Goal: Task Accomplishment & Management: Use online tool/utility

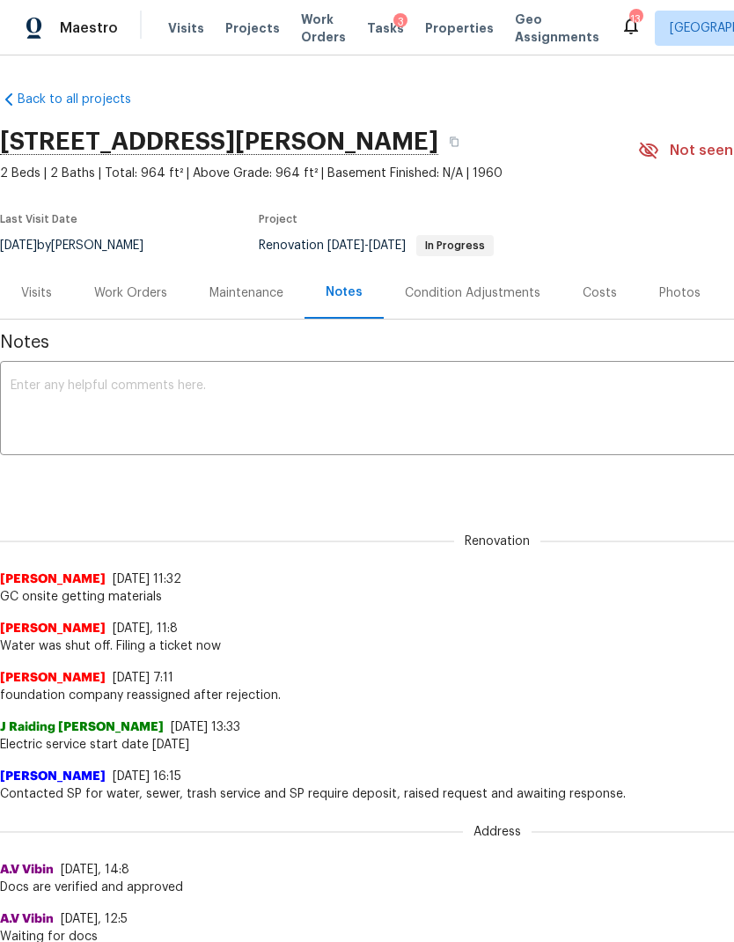
click at [308, 31] on span "Work Orders" at bounding box center [323, 28] width 45 height 35
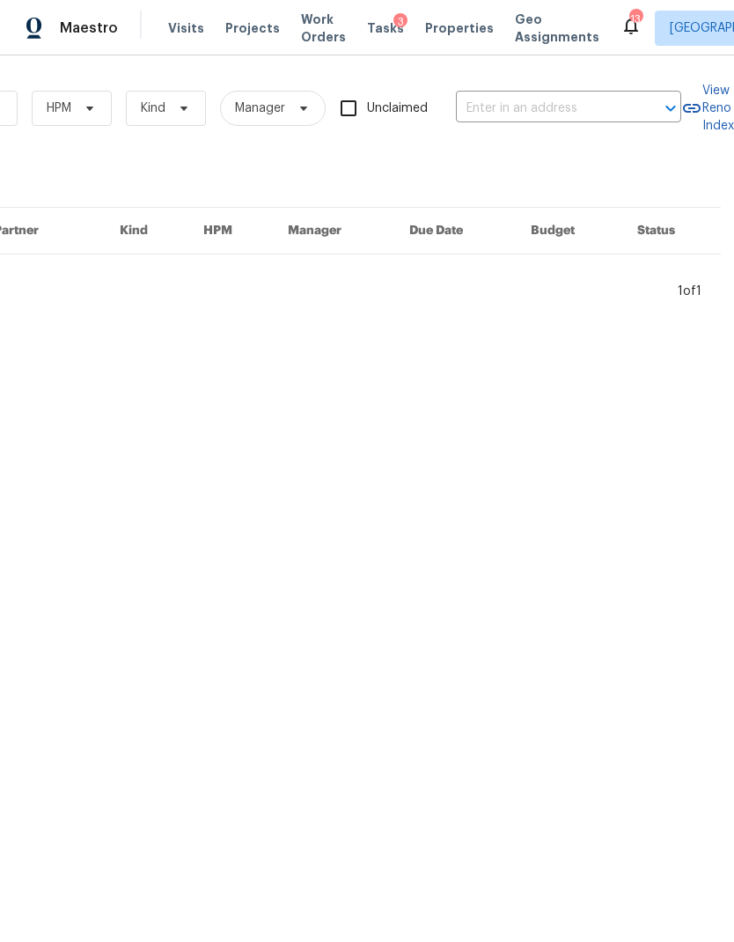
click at [517, 108] on input "text" at bounding box center [544, 108] width 176 height 27
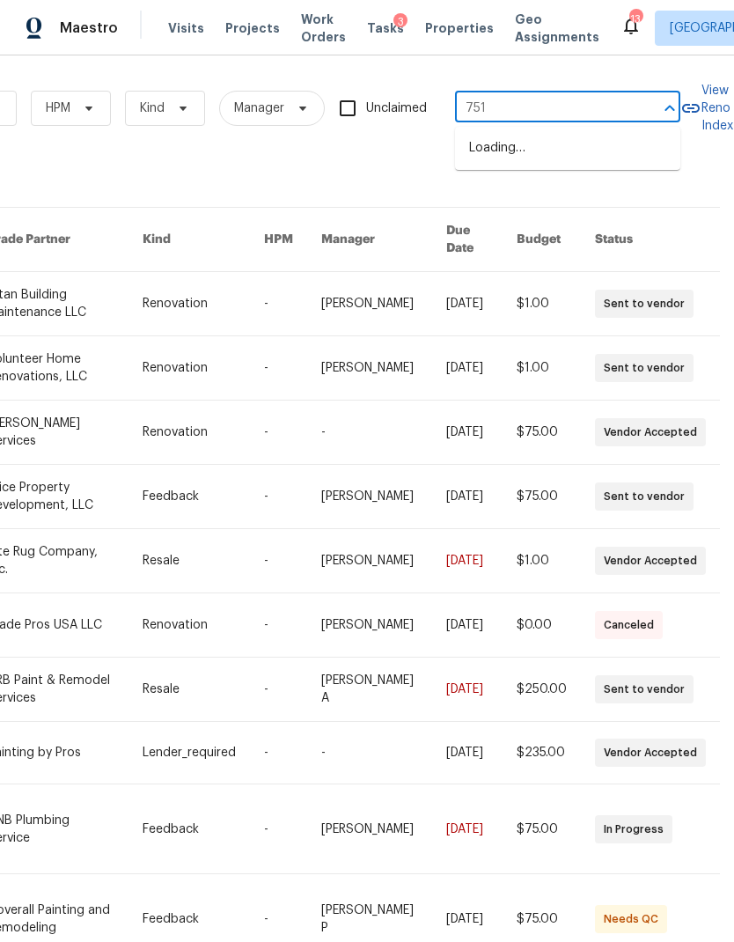
type input "7513"
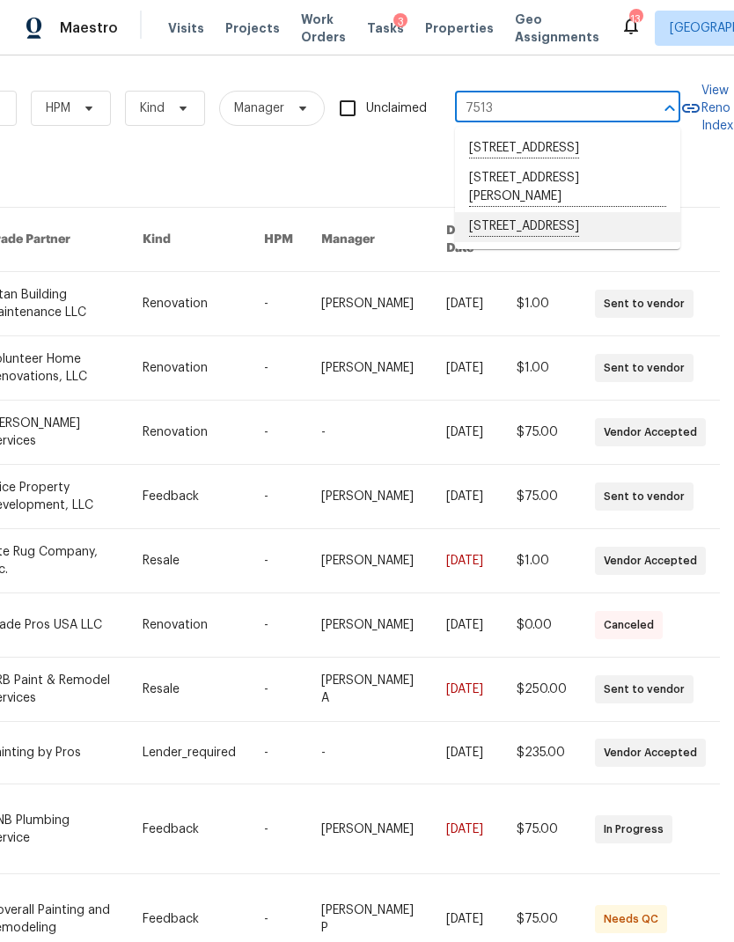
click at [590, 242] on li "[STREET_ADDRESS]" at bounding box center [567, 227] width 225 height 30
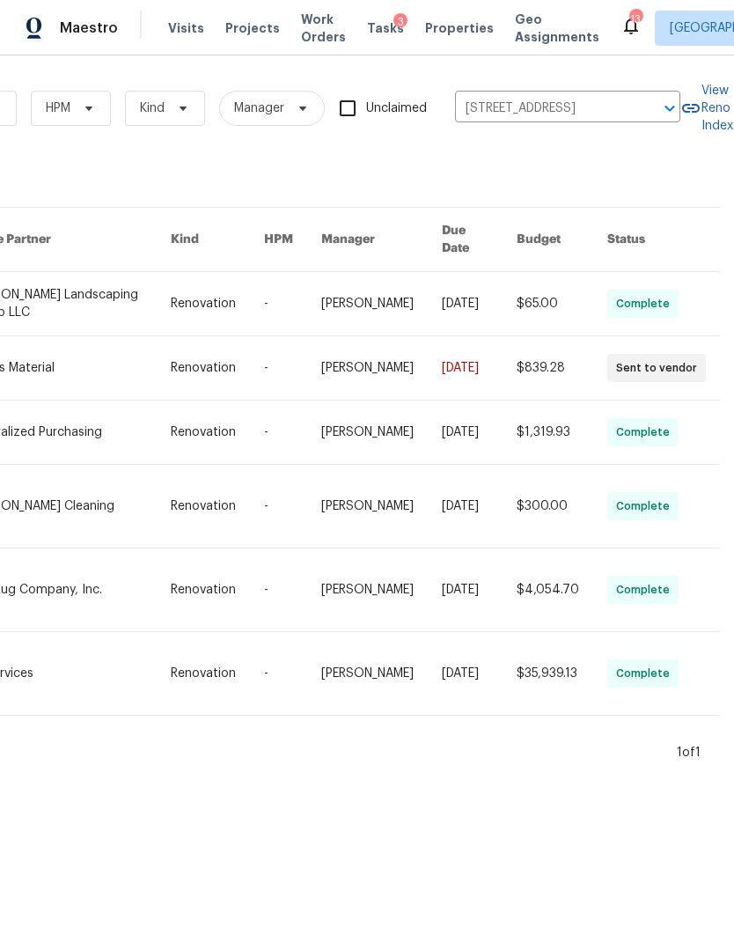
click at [295, 290] on link at bounding box center [292, 303] width 57 height 63
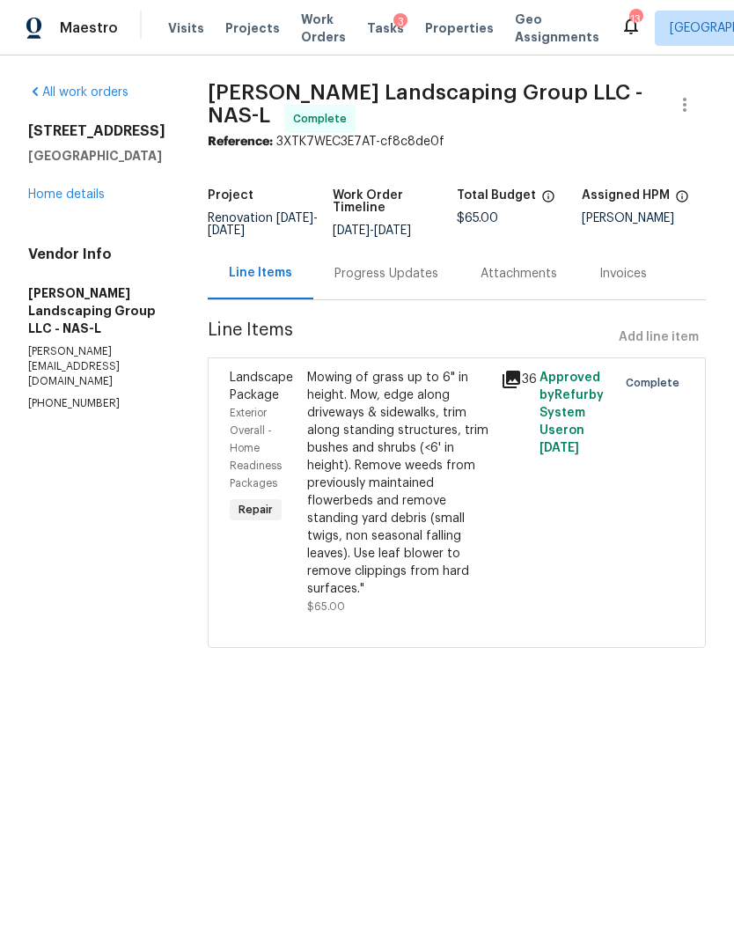
click at [52, 200] on link "Home details" at bounding box center [66, 194] width 77 height 12
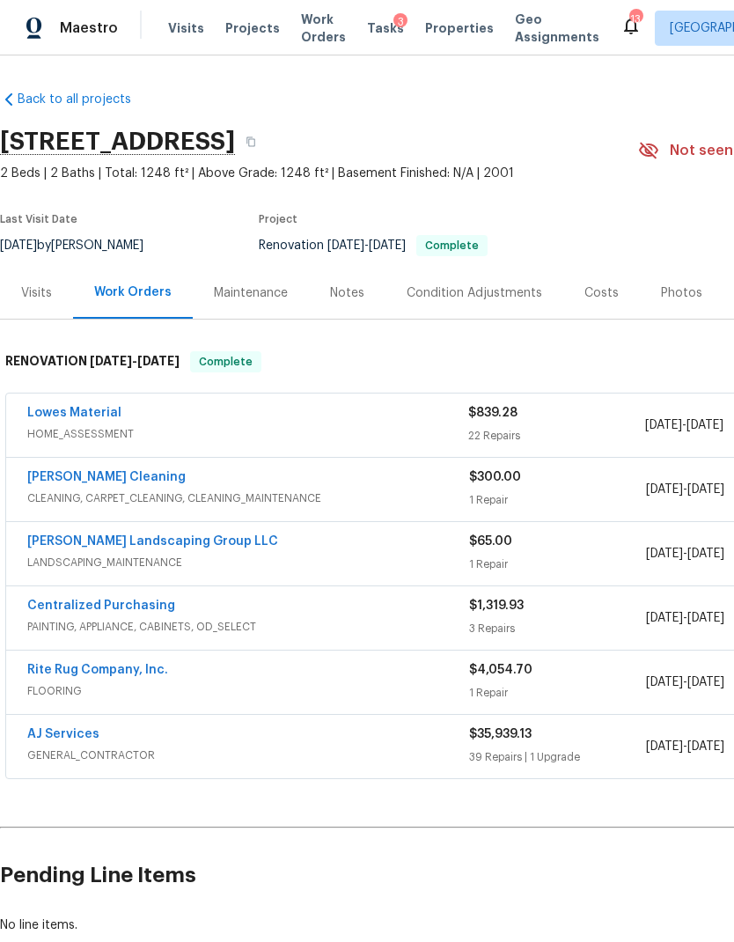
click at [672, 299] on div "Photos" at bounding box center [681, 293] width 41 height 18
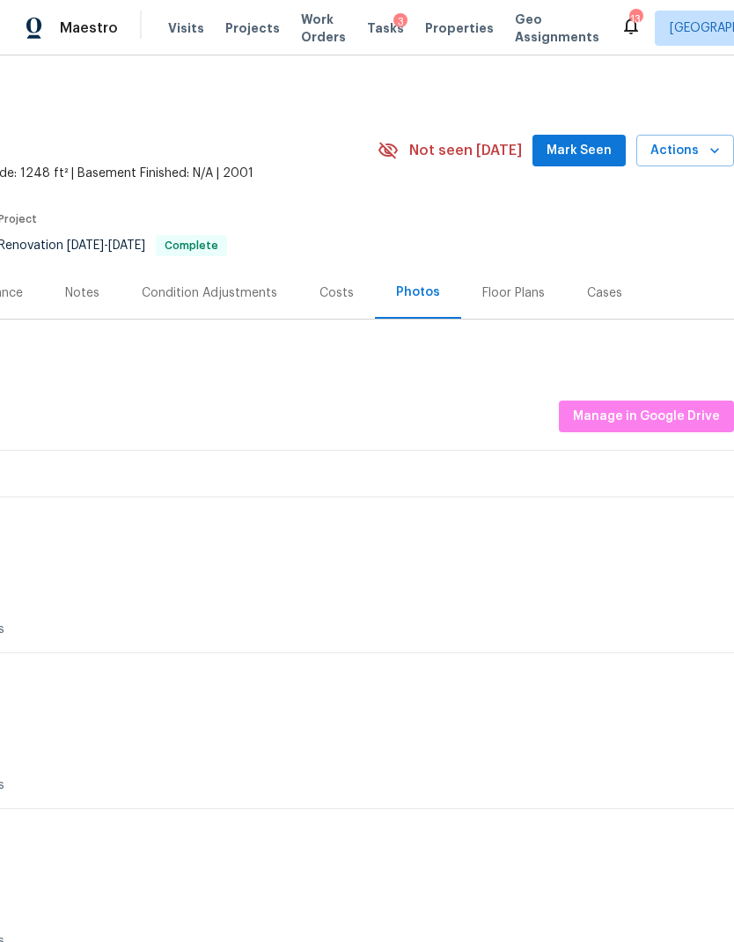
scroll to position [0, 261]
click at [643, 415] on span "Manage in Google Drive" at bounding box center [646, 417] width 147 height 22
click at [599, 419] on span "Manage in Google Drive" at bounding box center [646, 417] width 147 height 22
